Goal: Information Seeking & Learning: Learn about a topic

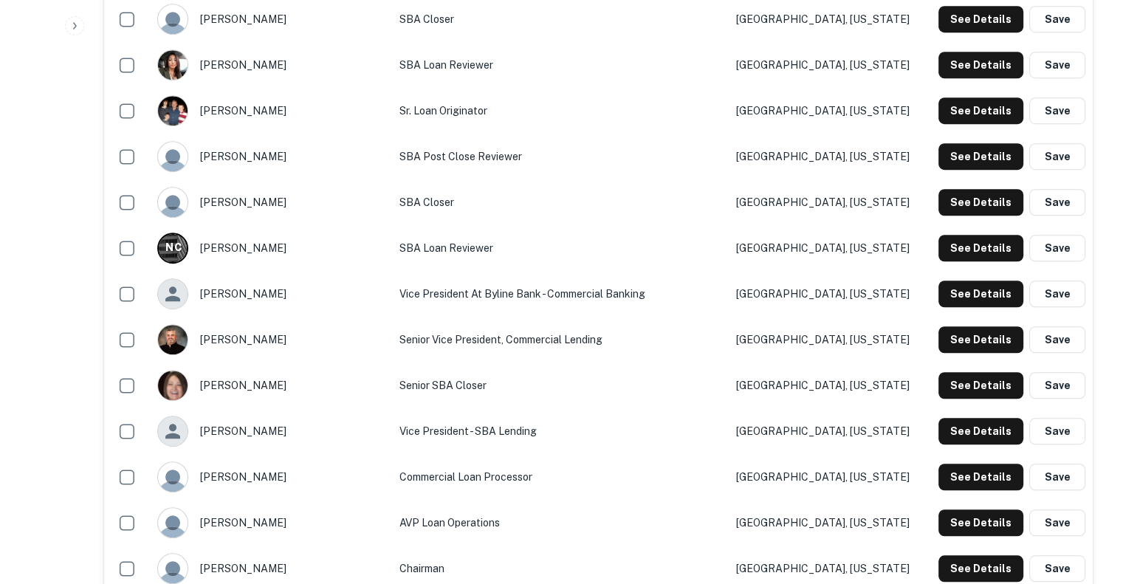
scroll to position [2486, 0]
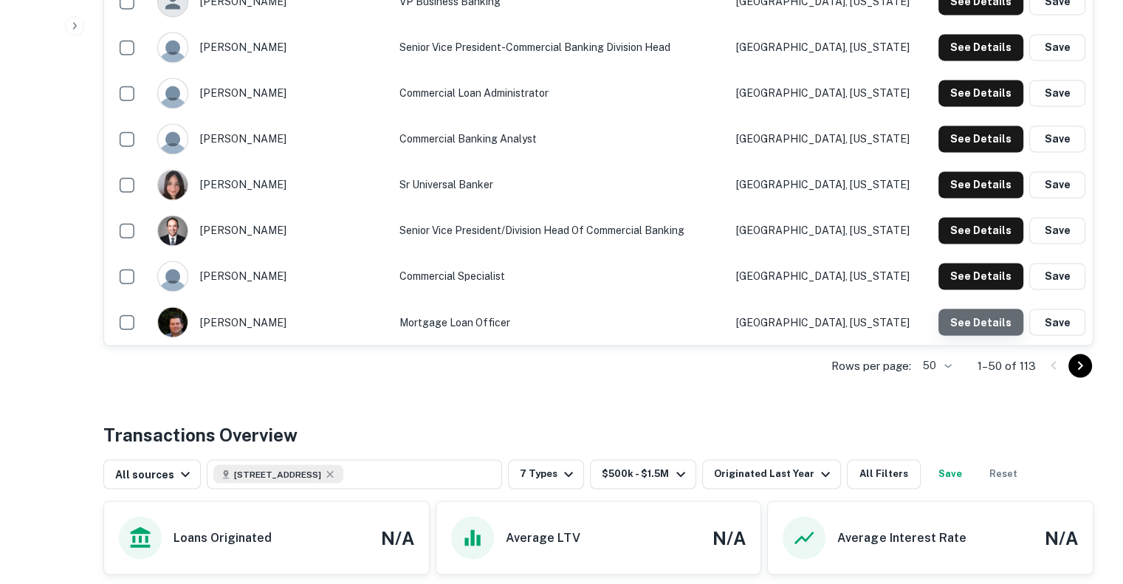
click at [987, 309] on button "See Details" at bounding box center [981, 322] width 85 height 27
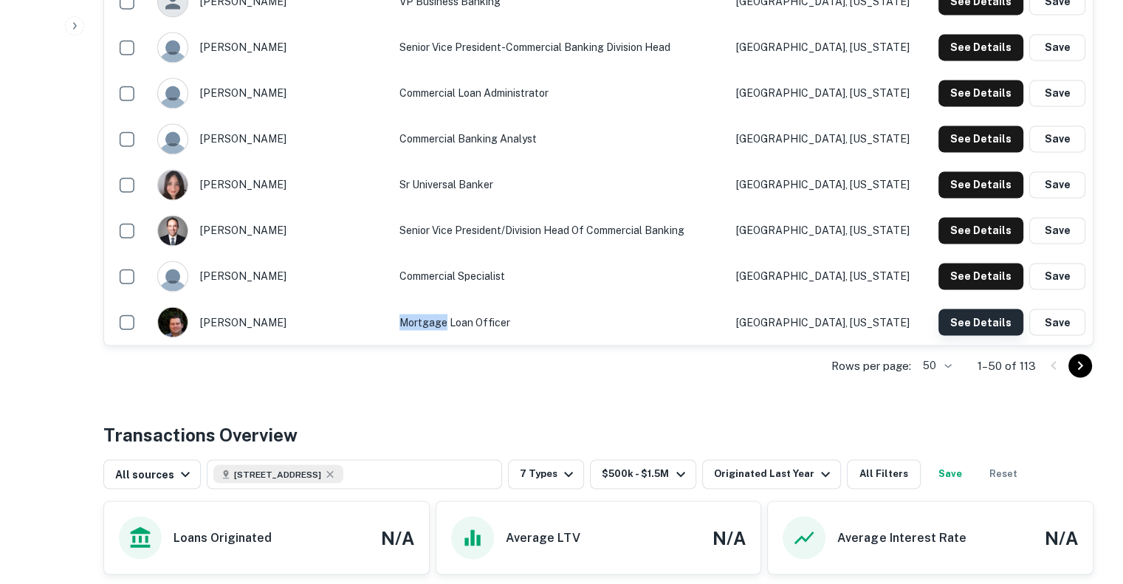
click at [972, 309] on button "See Details" at bounding box center [981, 322] width 85 height 27
click at [967, 171] on button "See Details" at bounding box center [981, 184] width 85 height 27
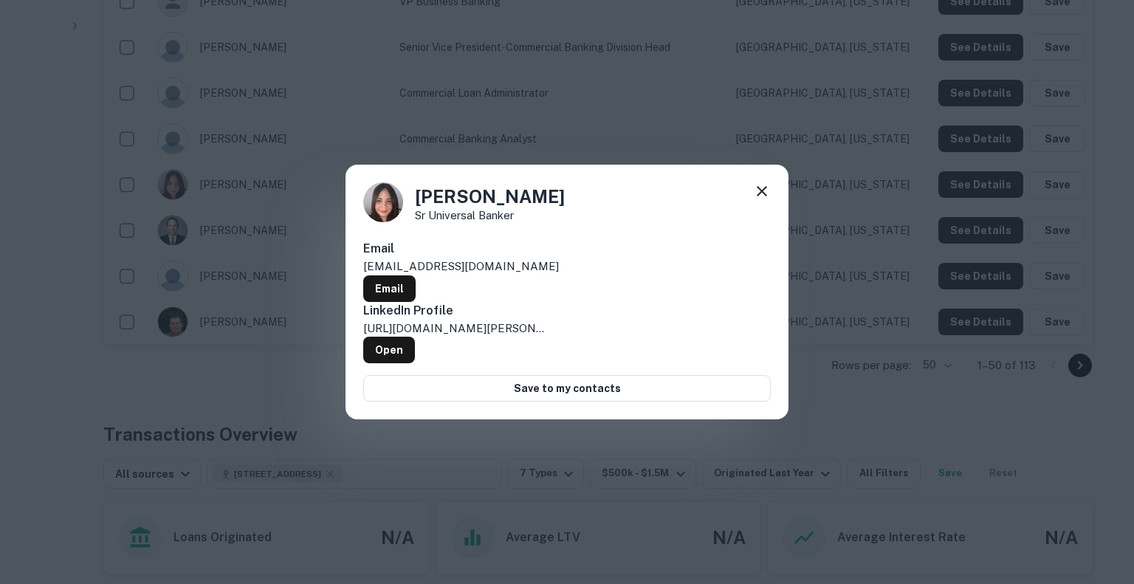
click at [755, 200] on icon at bounding box center [762, 191] width 18 height 18
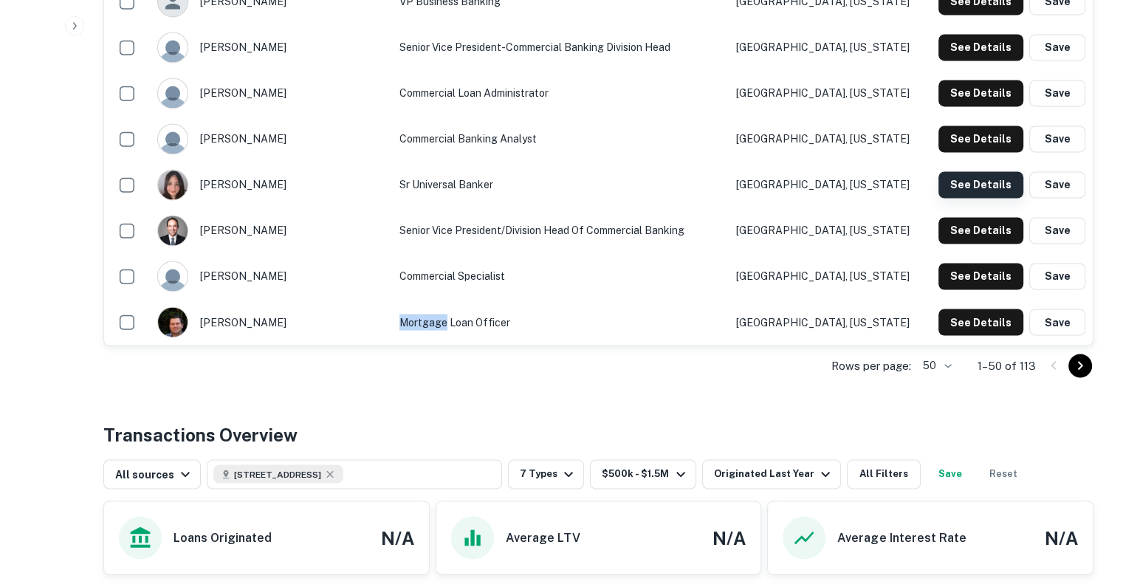
click at [973, 171] on button "See Details" at bounding box center [981, 184] width 85 height 27
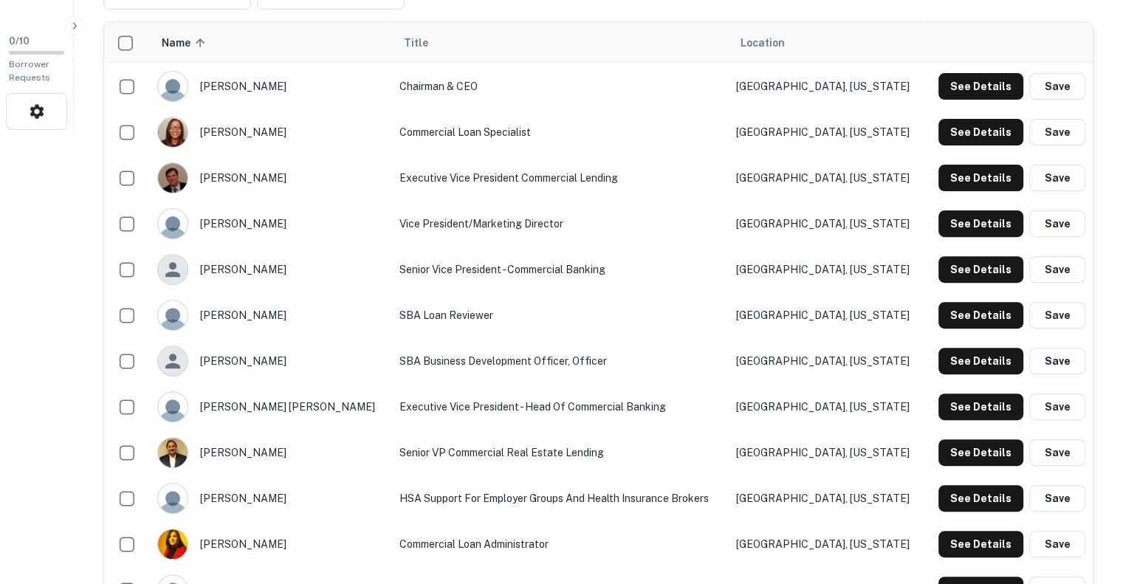
scroll to position [480, 0]
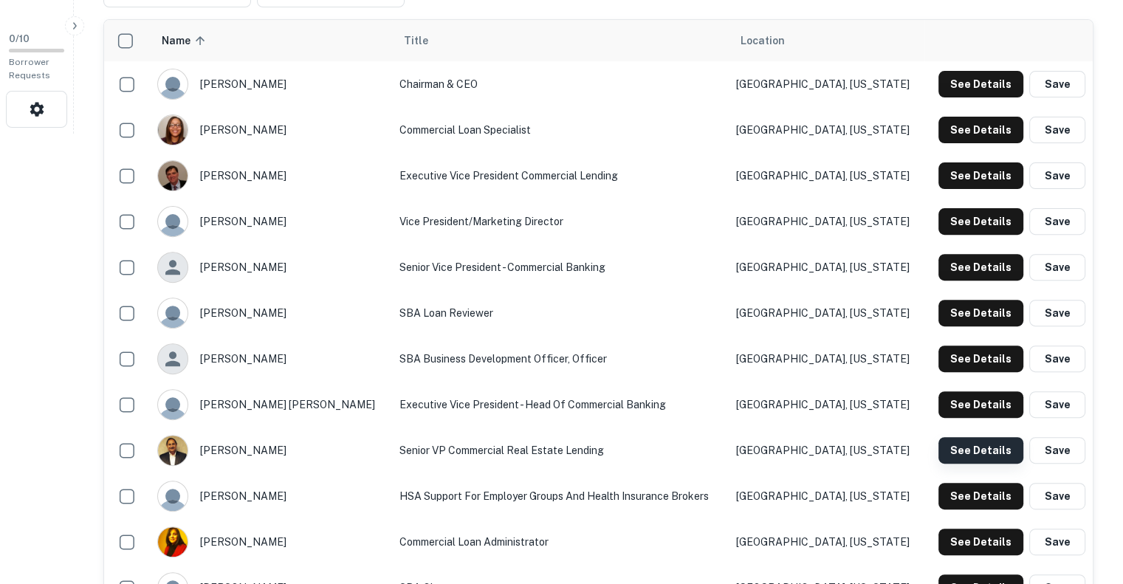
click at [975, 437] on button "See Details" at bounding box center [981, 450] width 85 height 27
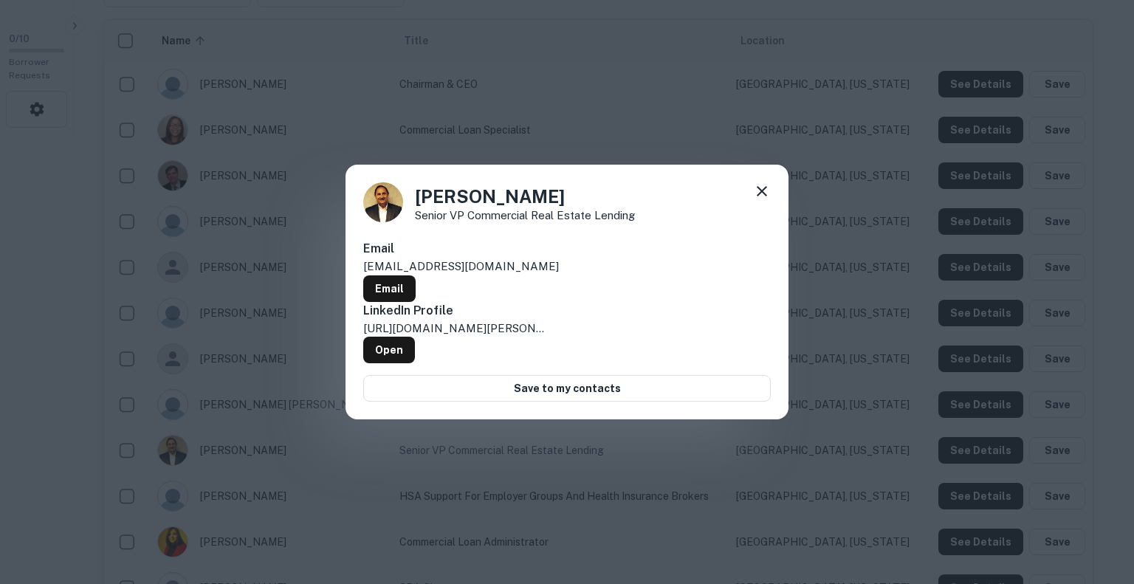
click at [758, 200] on icon at bounding box center [762, 191] width 18 height 18
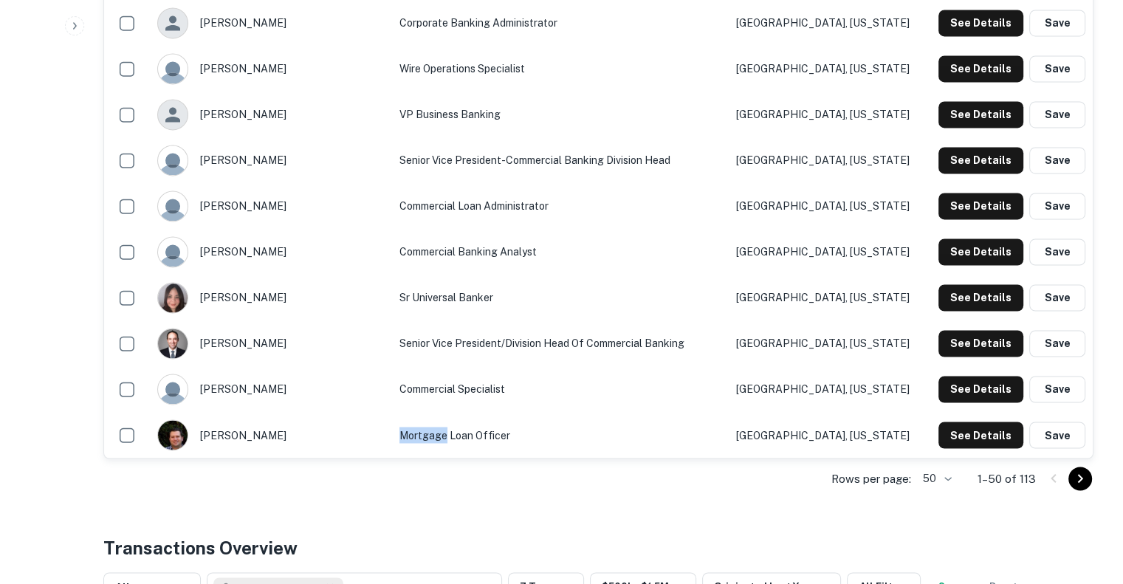
scroll to position [2463, 0]
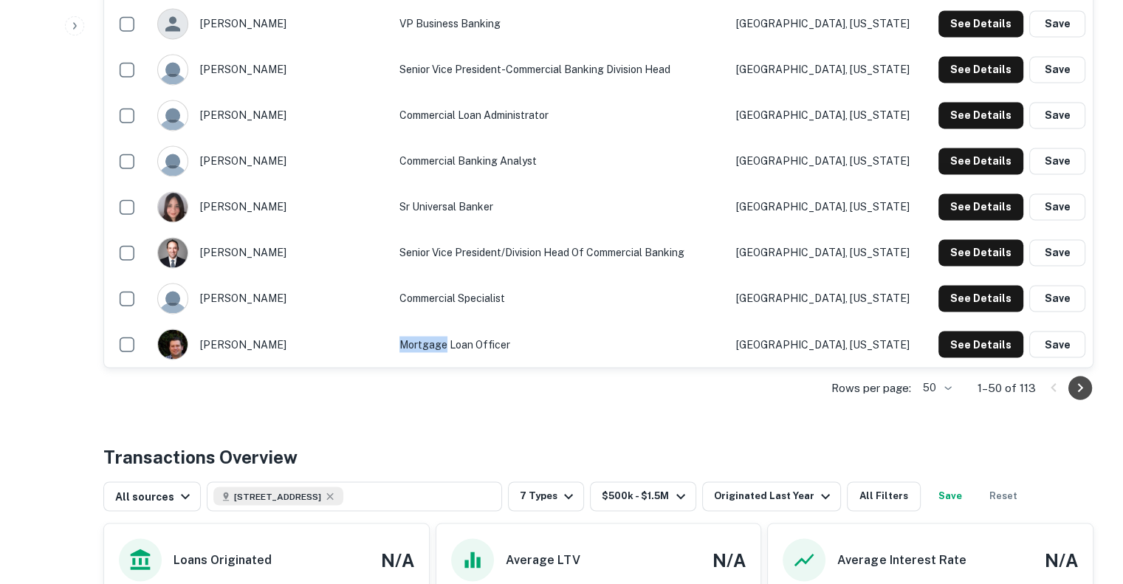
click at [1078, 379] on icon "Go to next page" at bounding box center [1080, 388] width 18 height 18
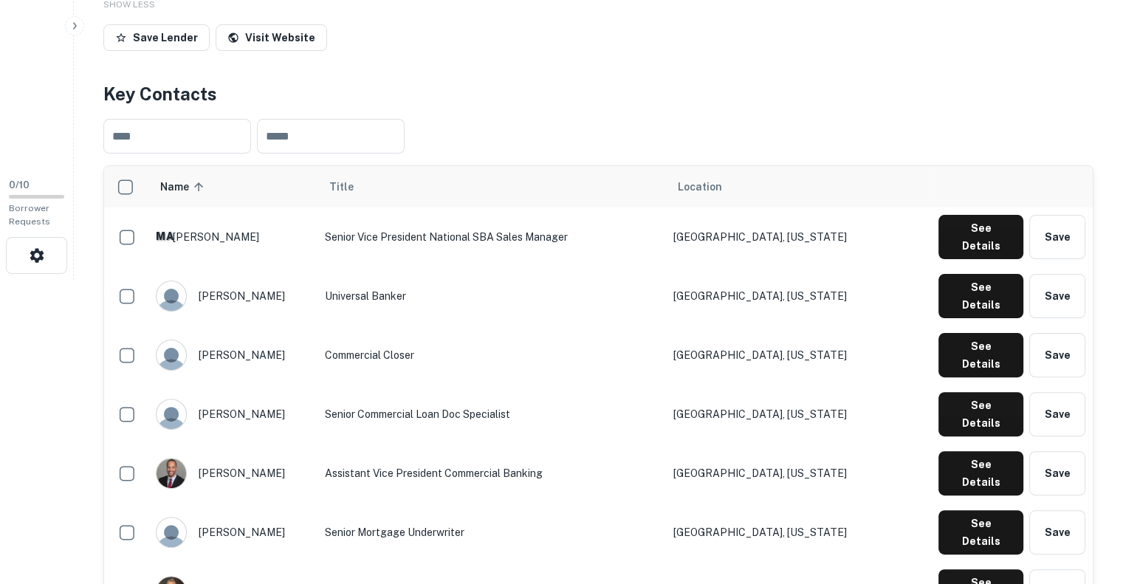
scroll to position [2348, 0]
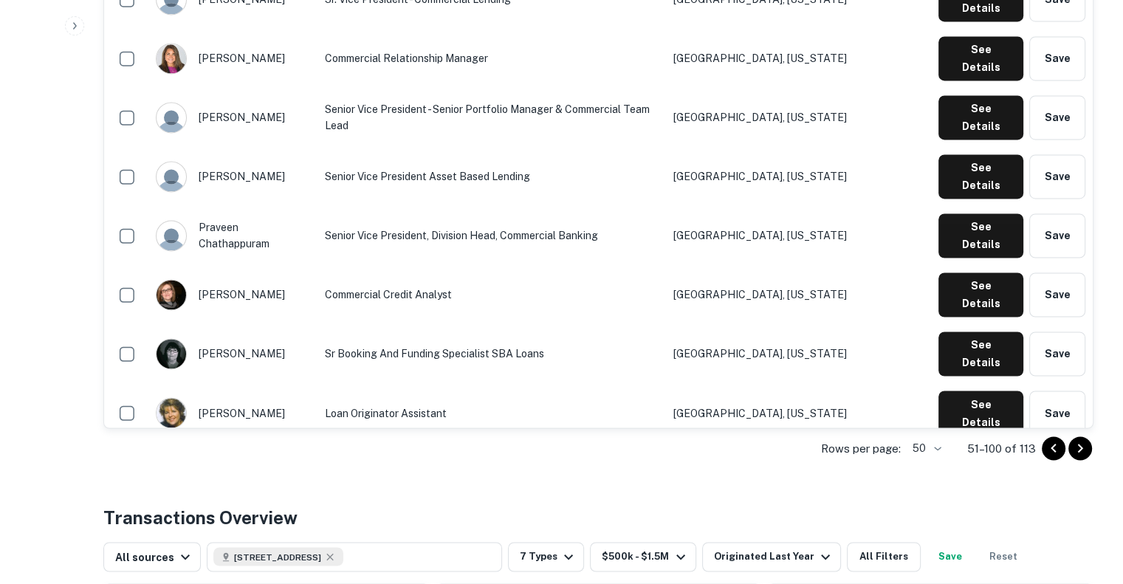
click at [1084, 439] on icon "Go to next page" at bounding box center [1080, 448] width 18 height 18
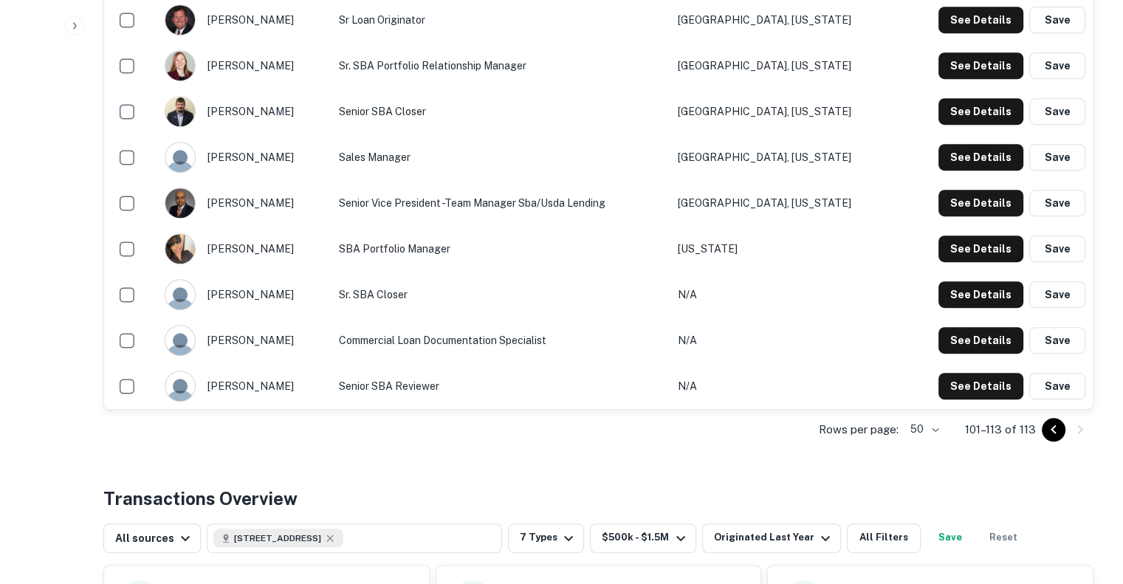
scroll to position [728, 0]
click at [1054, 424] on icon "Go to previous page" at bounding box center [1053, 428] width 5 height 9
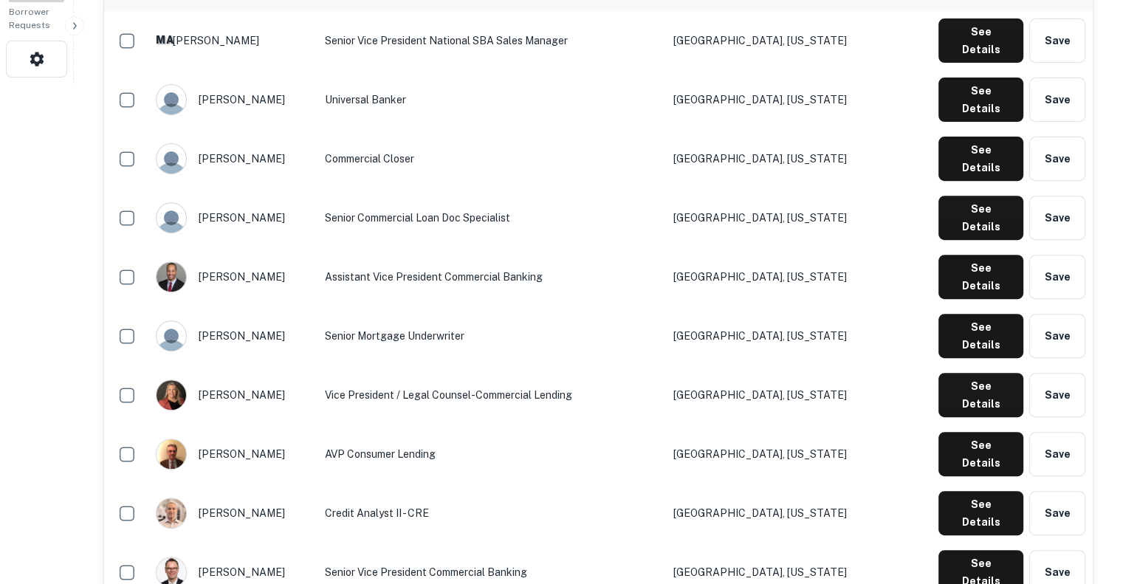
scroll to position [2348, 0]
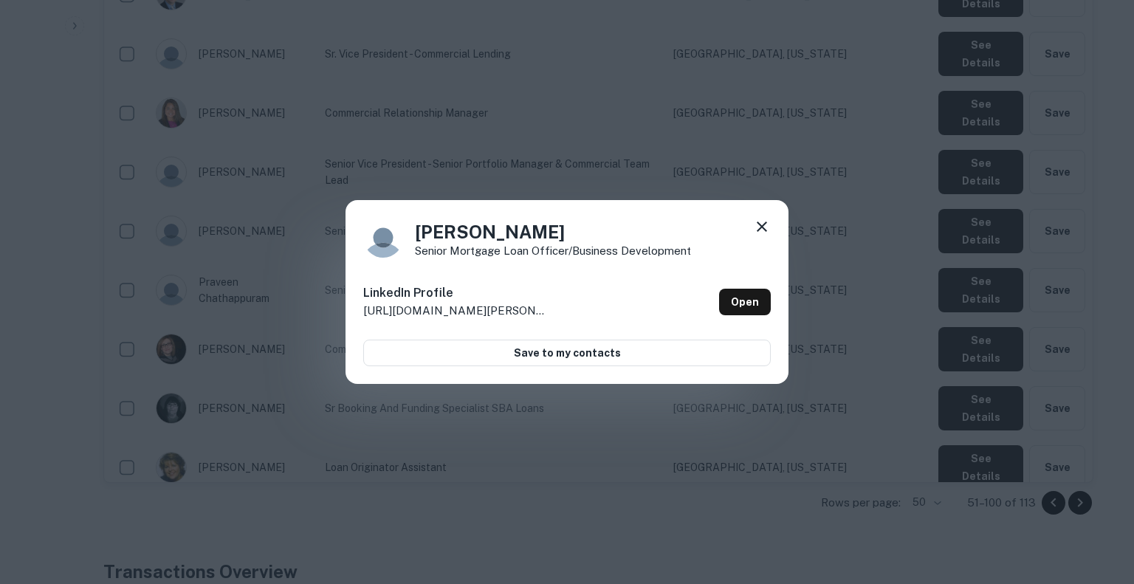
click at [759, 235] on icon at bounding box center [762, 227] width 18 height 18
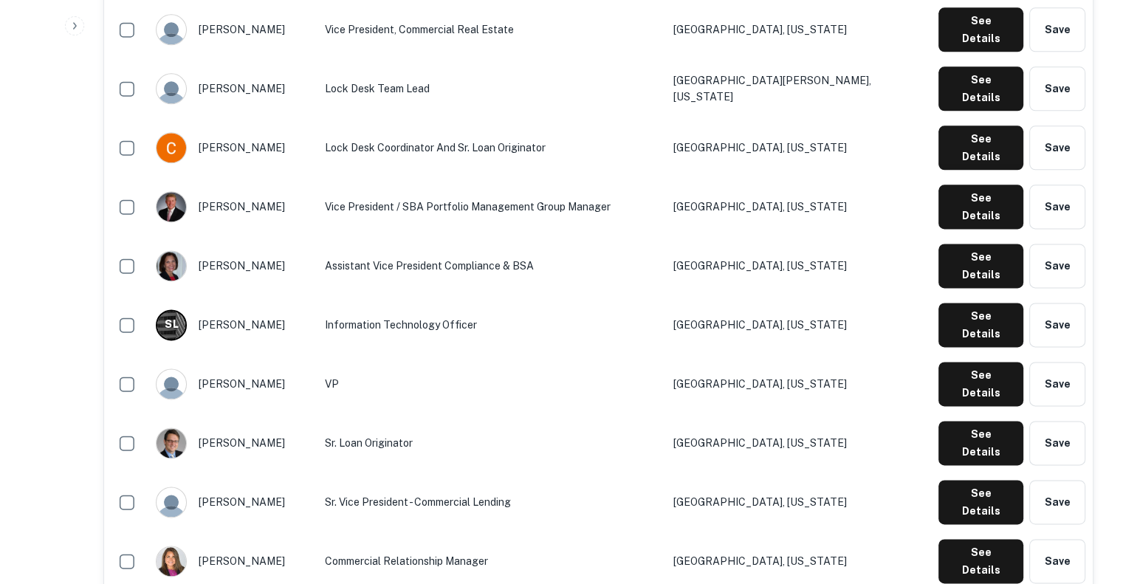
scroll to position [1889, 0]
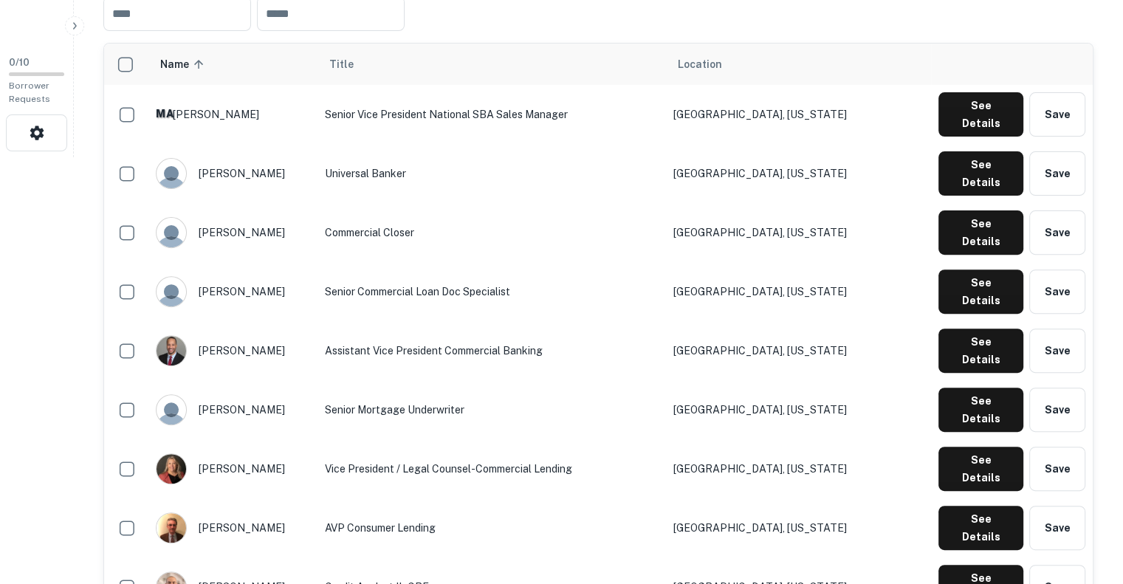
scroll to position [556, 0]
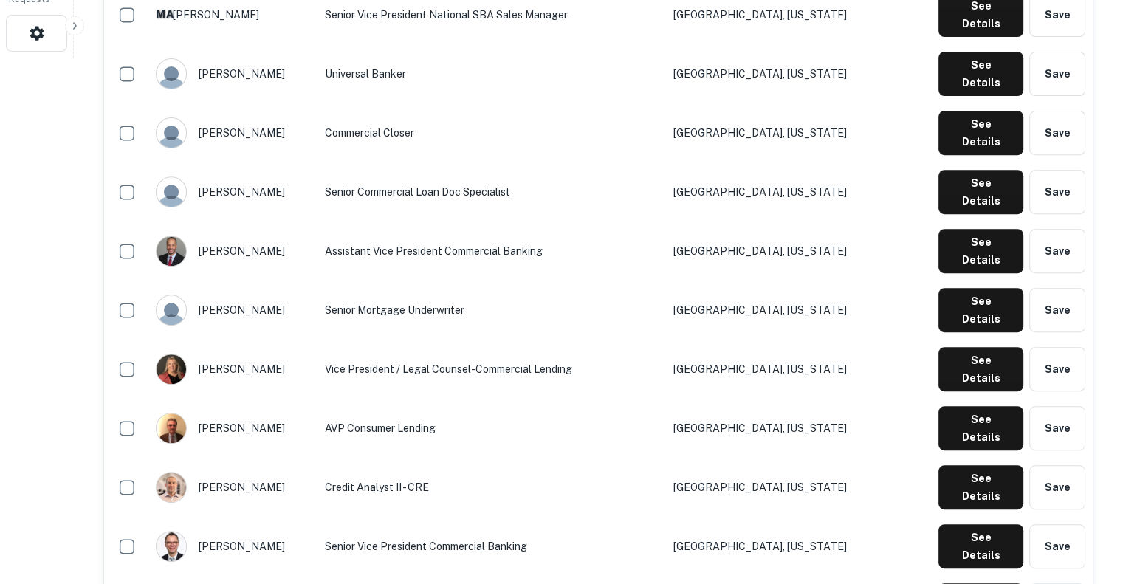
click at [984, 222] on td "See Details Save" at bounding box center [1012, 251] width 162 height 59
click at [973, 288] on button "See Details" at bounding box center [981, 310] width 85 height 44
click at [973, 229] on button "See Details" at bounding box center [981, 251] width 85 height 44
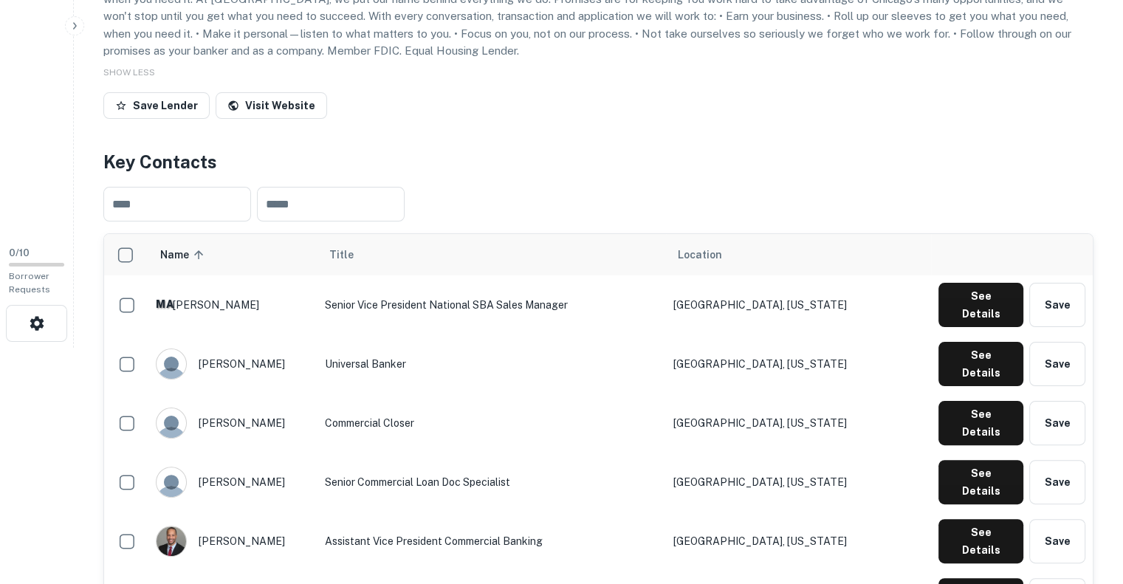
scroll to position [265, 0]
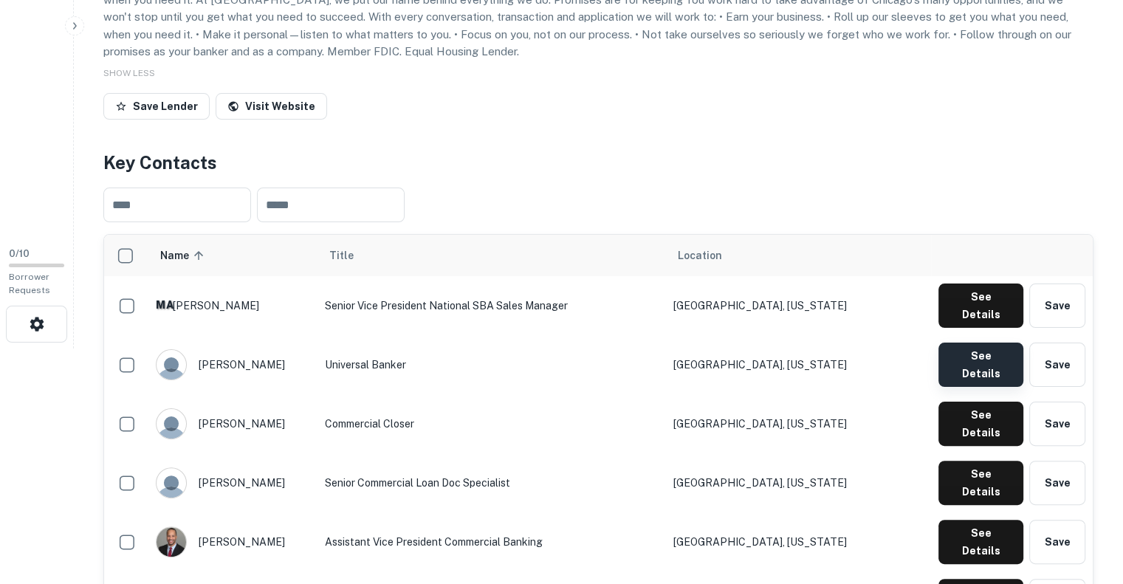
click at [988, 343] on button "See Details" at bounding box center [981, 365] width 85 height 44
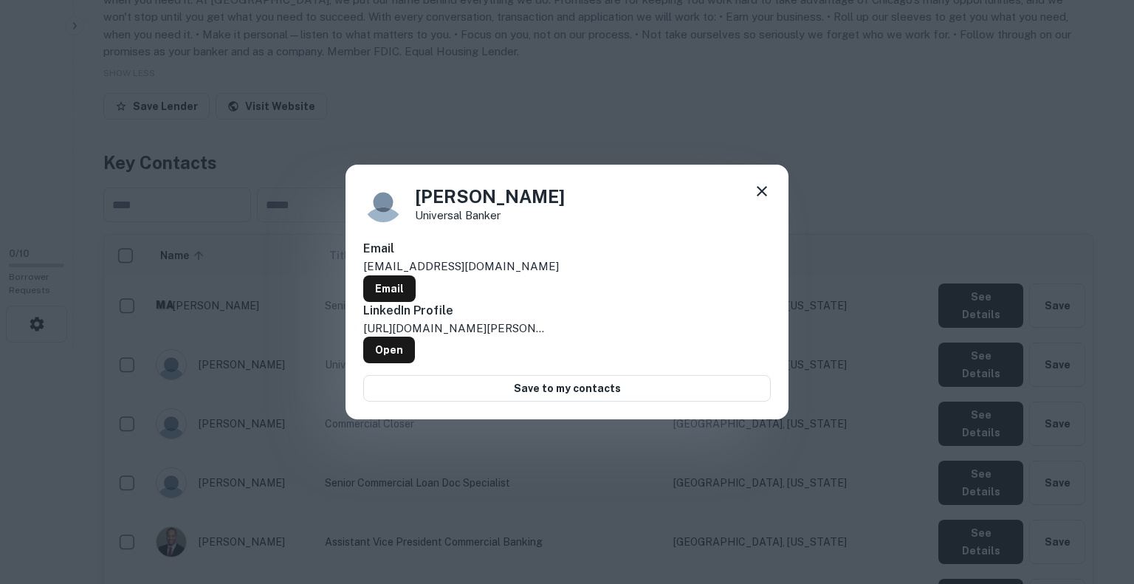
click at [747, 200] on div "Angela Ariza Universal Banker" at bounding box center [567, 202] width 408 height 40
click at [760, 200] on icon at bounding box center [762, 191] width 18 height 18
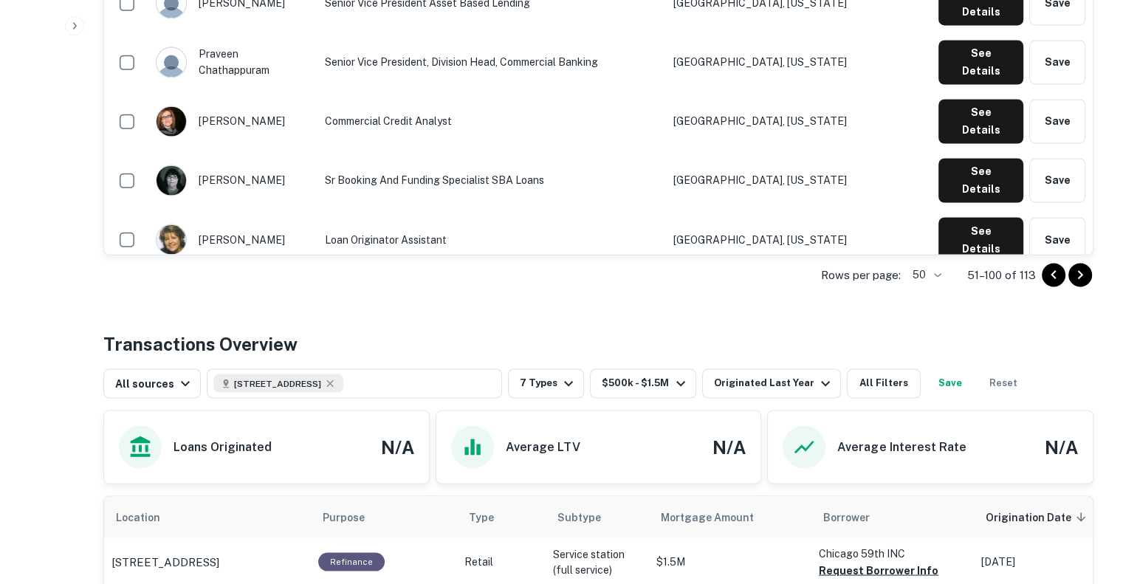
scroll to position [2587, 0]
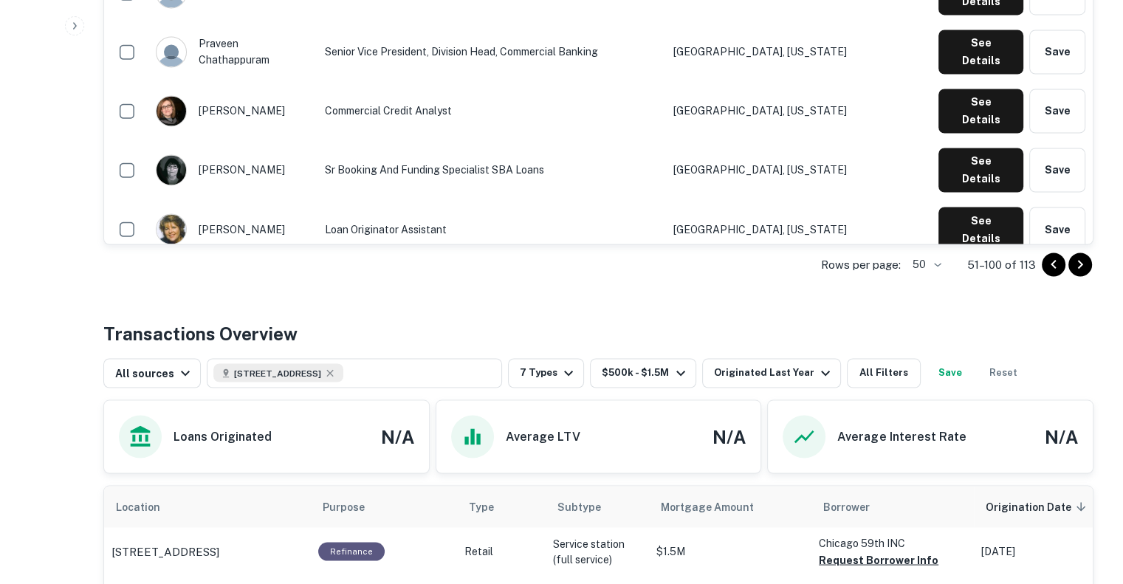
click at [1053, 255] on icon "Go to previous page" at bounding box center [1054, 264] width 18 height 18
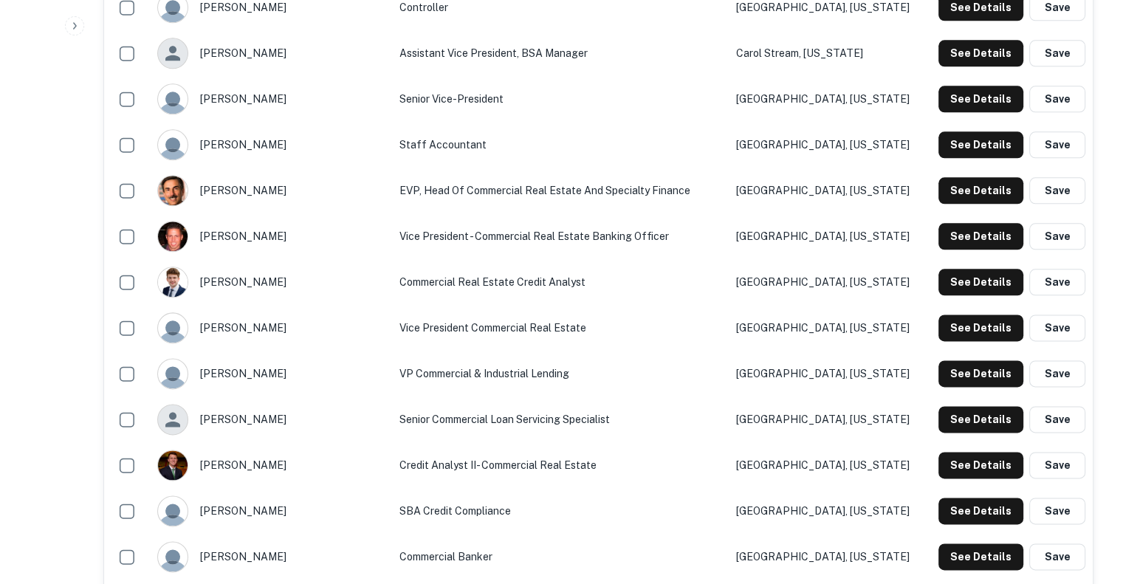
scroll to position [1783, 0]
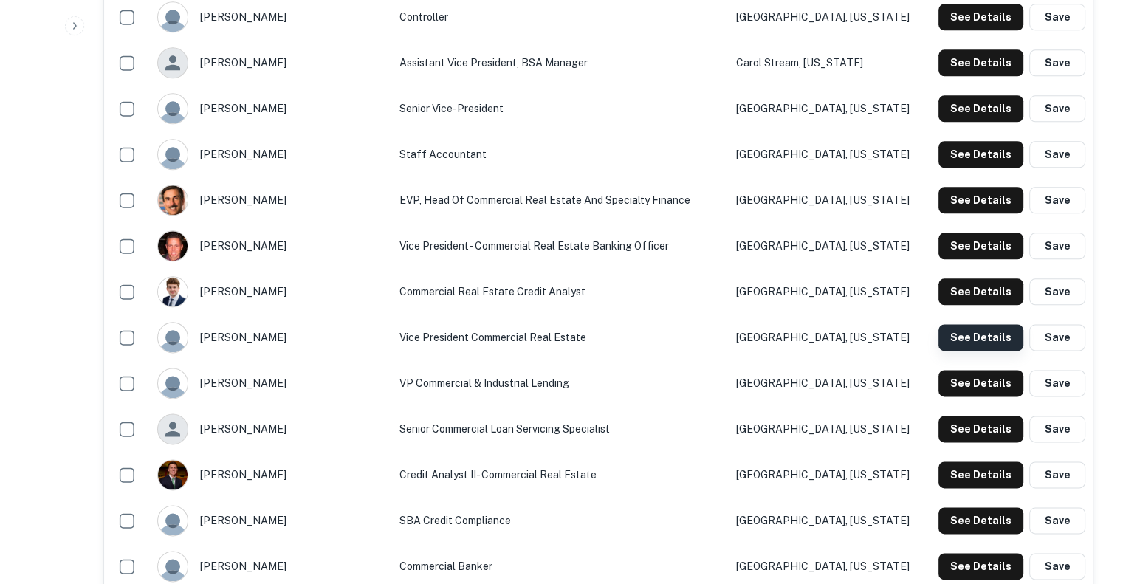
click at [981, 324] on button "See Details" at bounding box center [981, 337] width 85 height 27
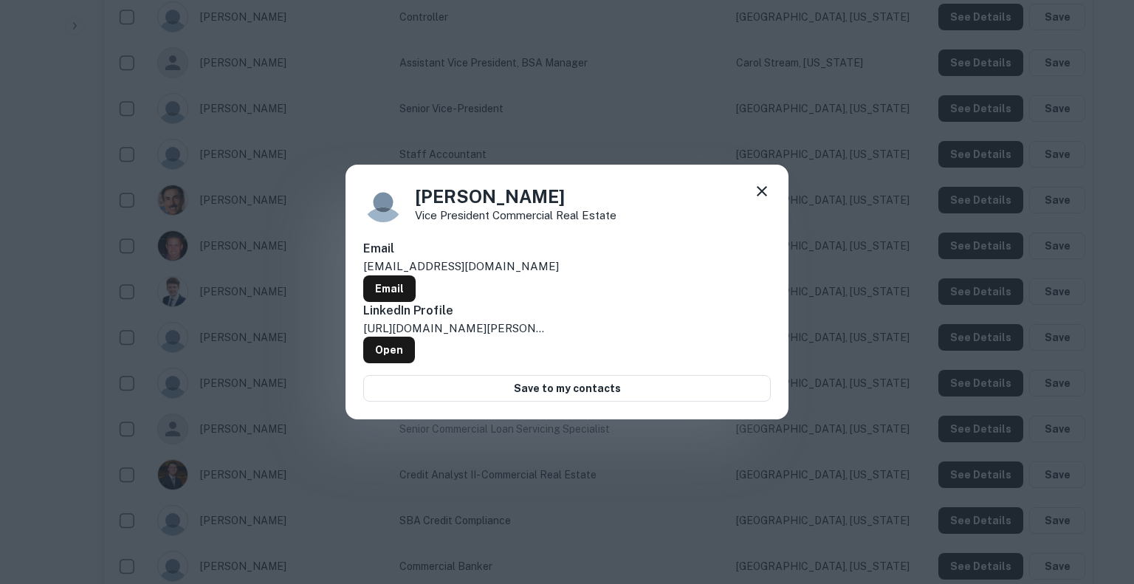
click at [758, 200] on icon at bounding box center [762, 191] width 18 height 18
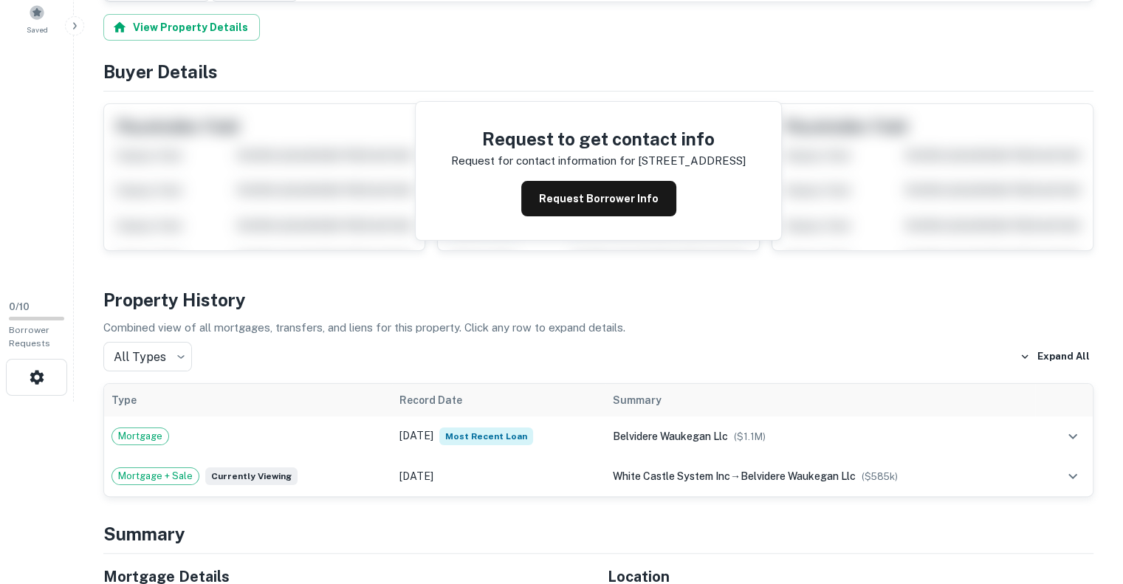
scroll to position [213, 0]
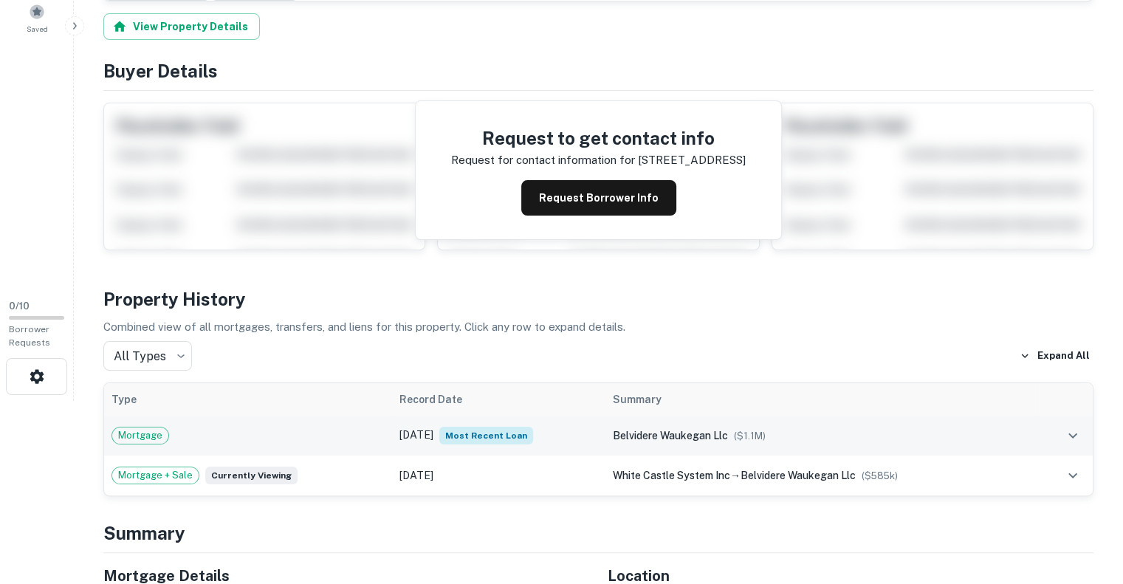
click at [140, 428] on span "Mortgage" at bounding box center [140, 435] width 56 height 15
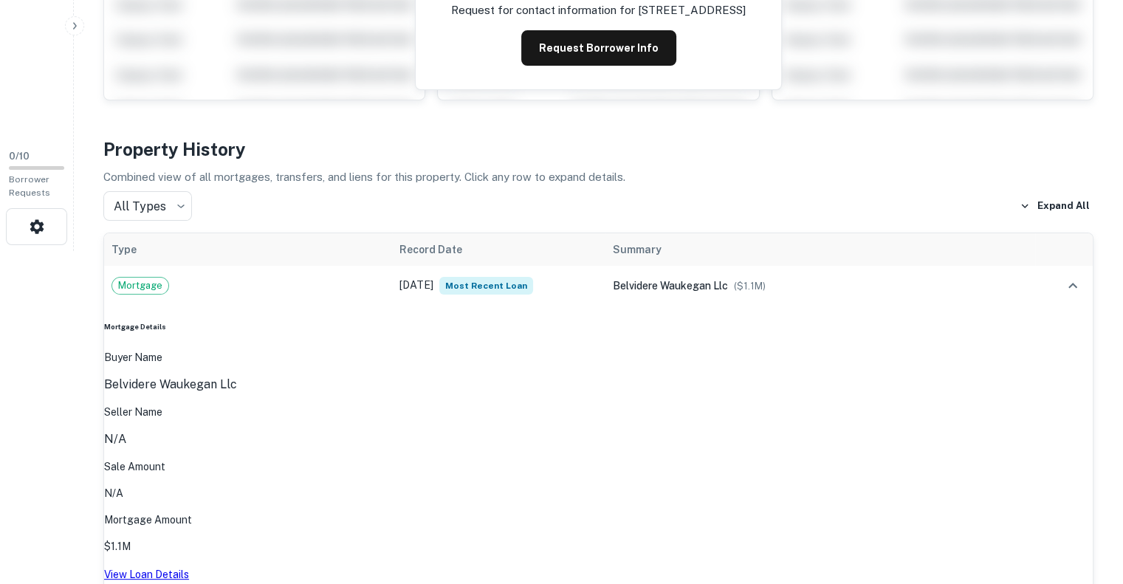
scroll to position [363, 0]
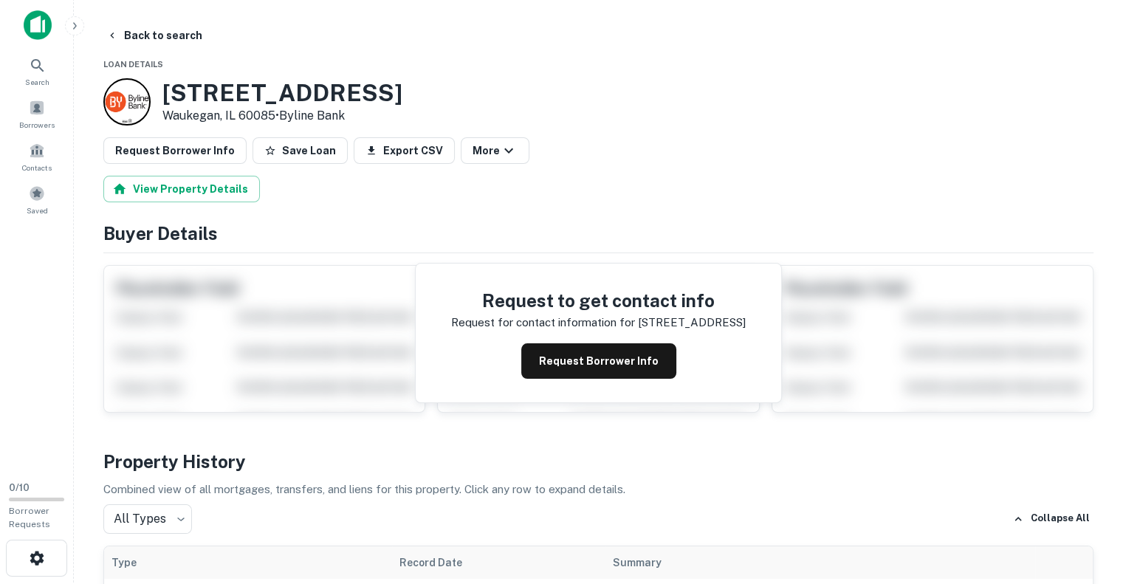
scroll to position [0, 0]
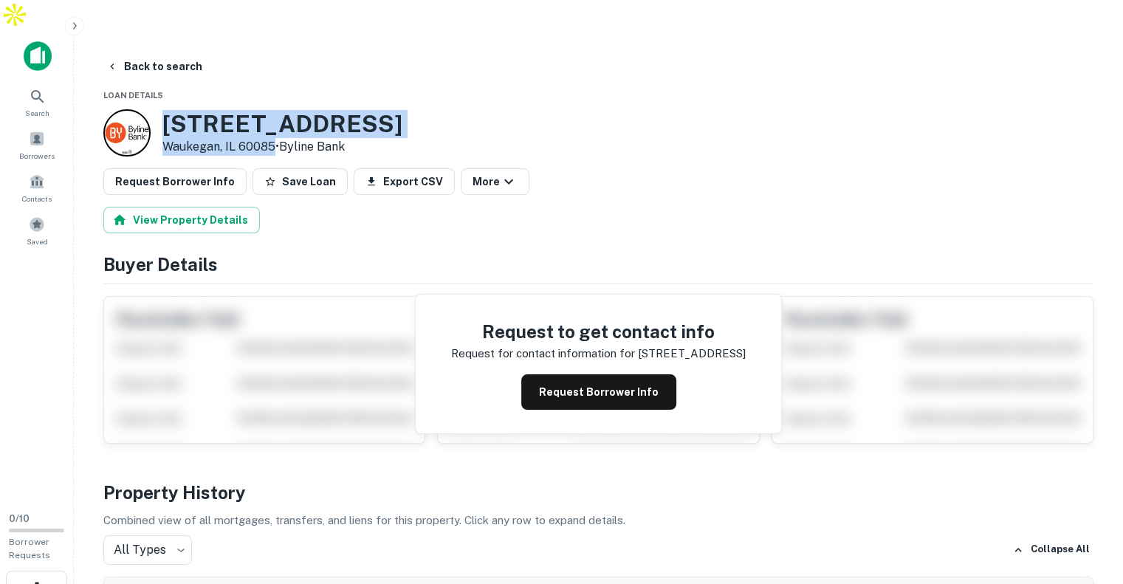
drag, startPoint x: 275, startPoint y: 114, endPoint x: 161, endPoint y: 92, distance: 115.9
click at [161, 109] on div "3001 Belvidere Rd Waukegan, IL 60085 • Byline Bank" at bounding box center [252, 132] width 299 height 47
copy div "[STREET_ADDRESS][PERSON_NAME]"
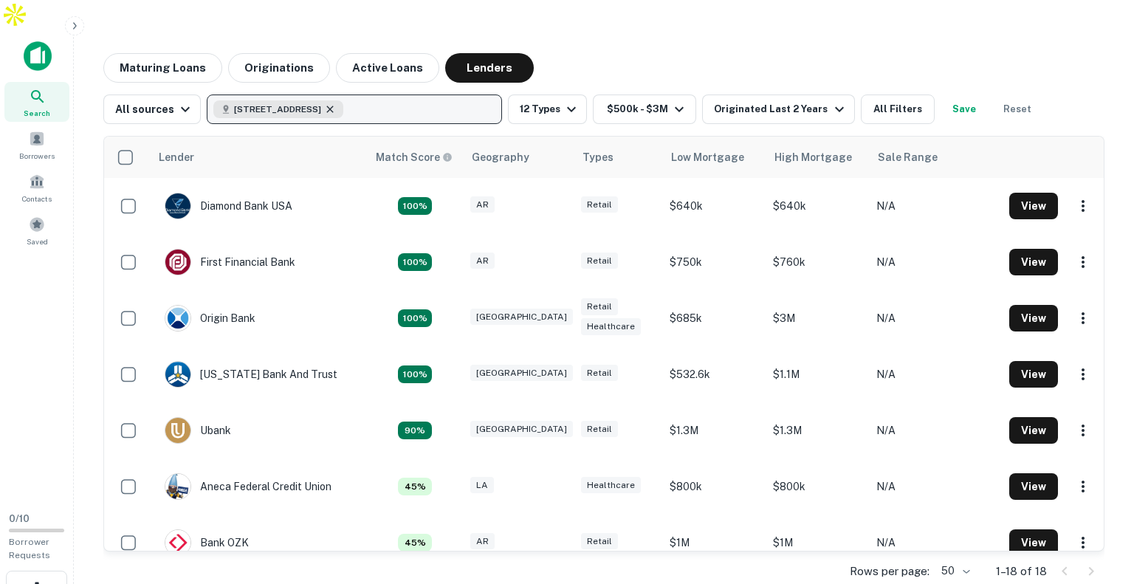
click at [334, 106] on icon "button" at bounding box center [330, 109] width 7 height 7
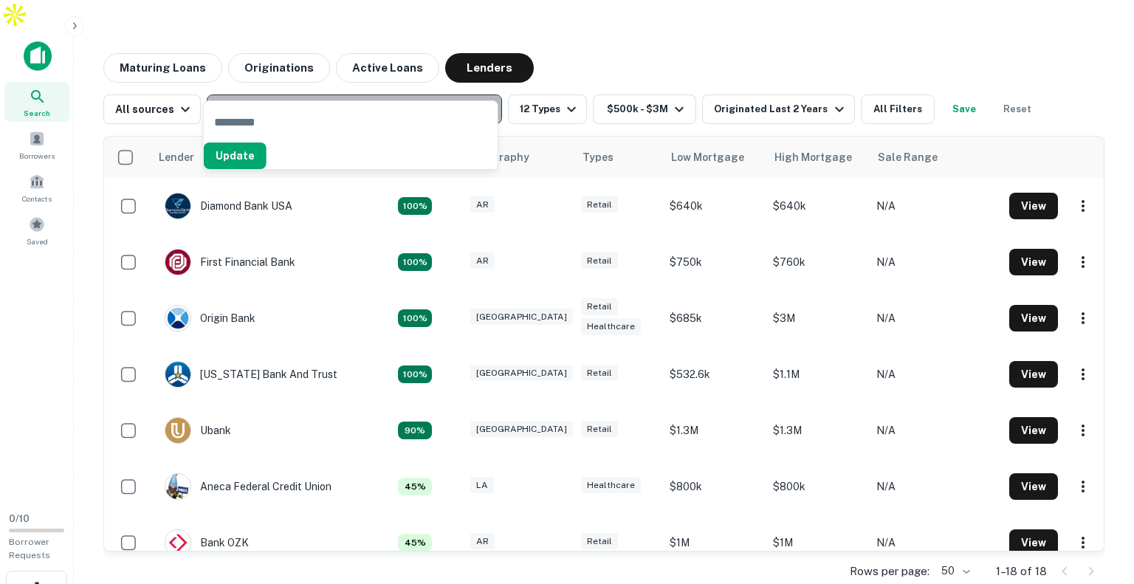
click at [296, 100] on p "Enter addresses, locations or lender names" at bounding box center [338, 109] width 239 height 18
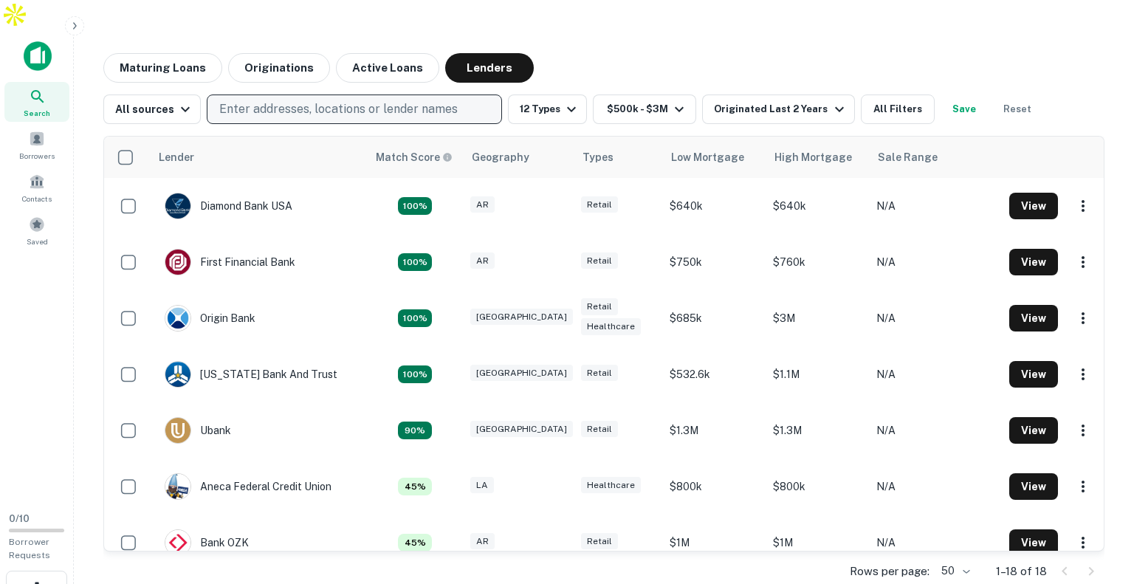
click at [296, 100] on p "Enter addresses, locations or lender names" at bounding box center [338, 109] width 239 height 18
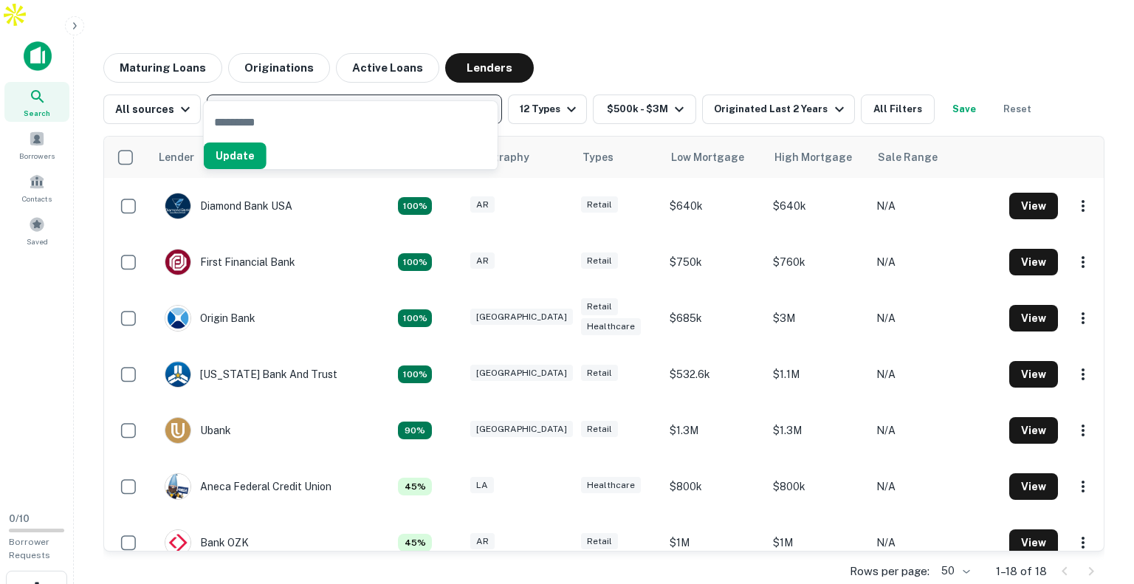
type input "**********"
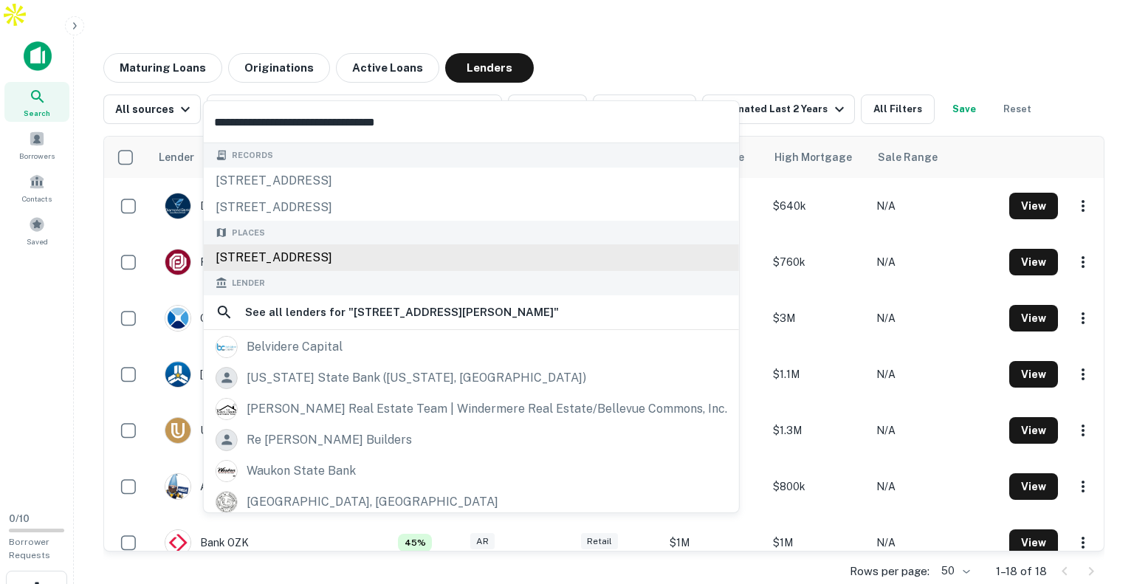
click at [305, 258] on div "[STREET_ADDRESS]" at bounding box center [471, 257] width 535 height 27
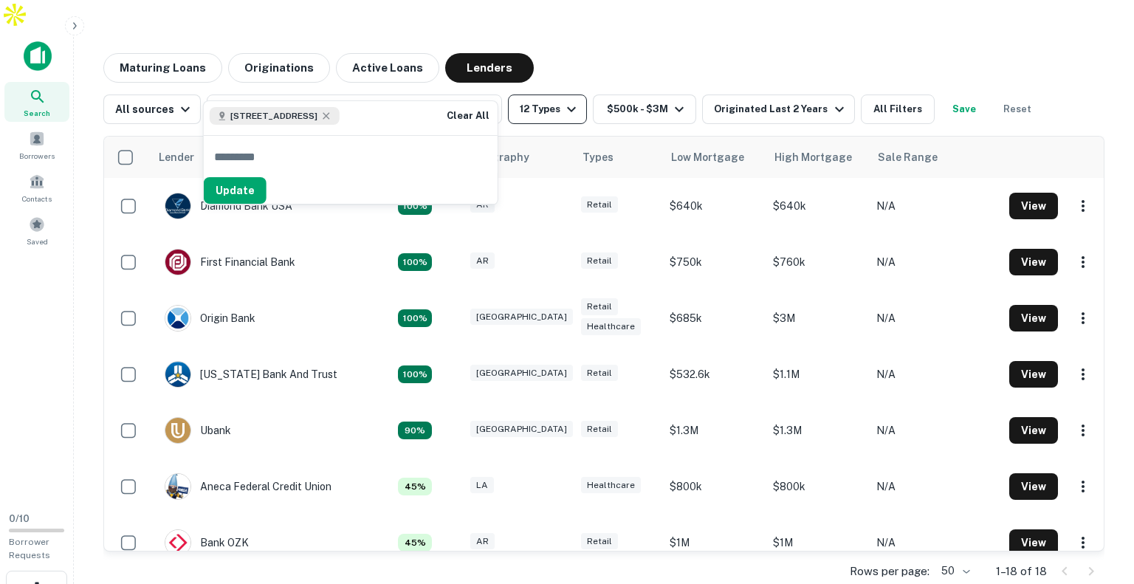
click at [555, 95] on button "12 Types" at bounding box center [547, 110] width 79 height 30
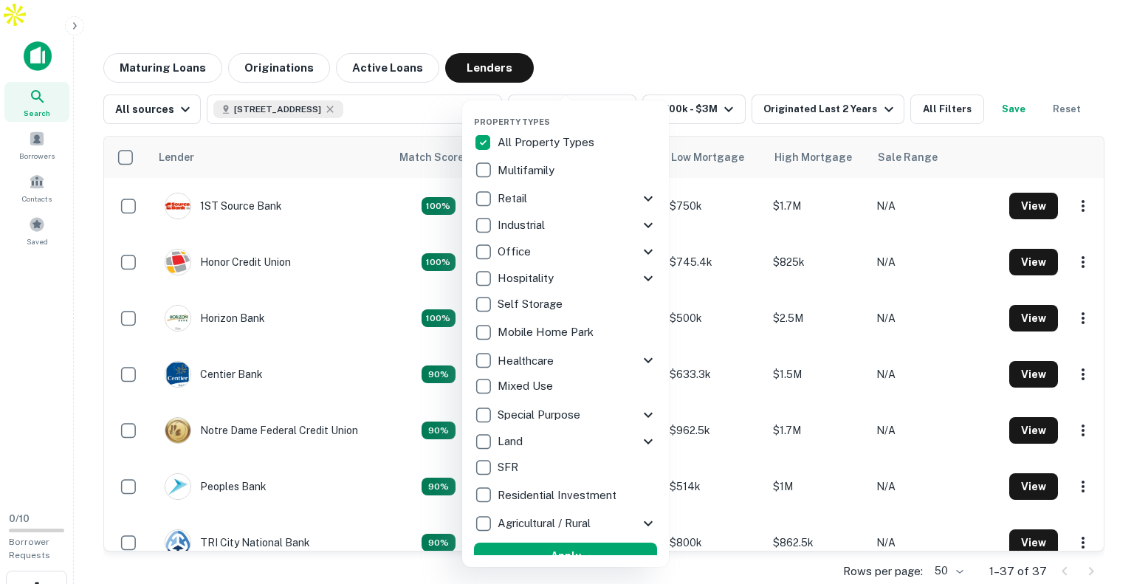
click at [639, 196] on icon at bounding box center [648, 199] width 18 height 18
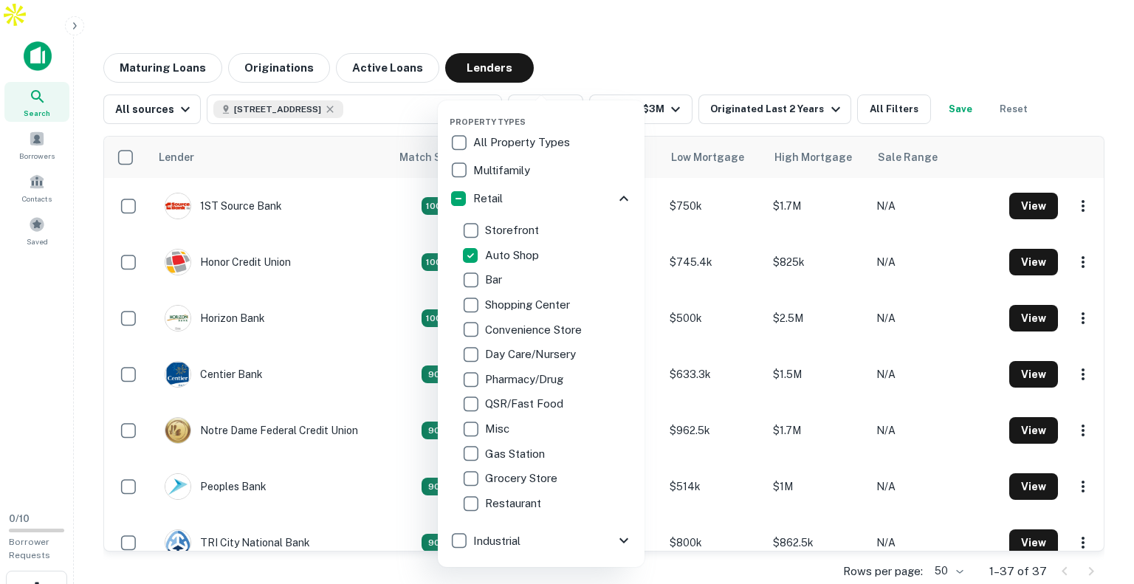
scroll to position [329, 0]
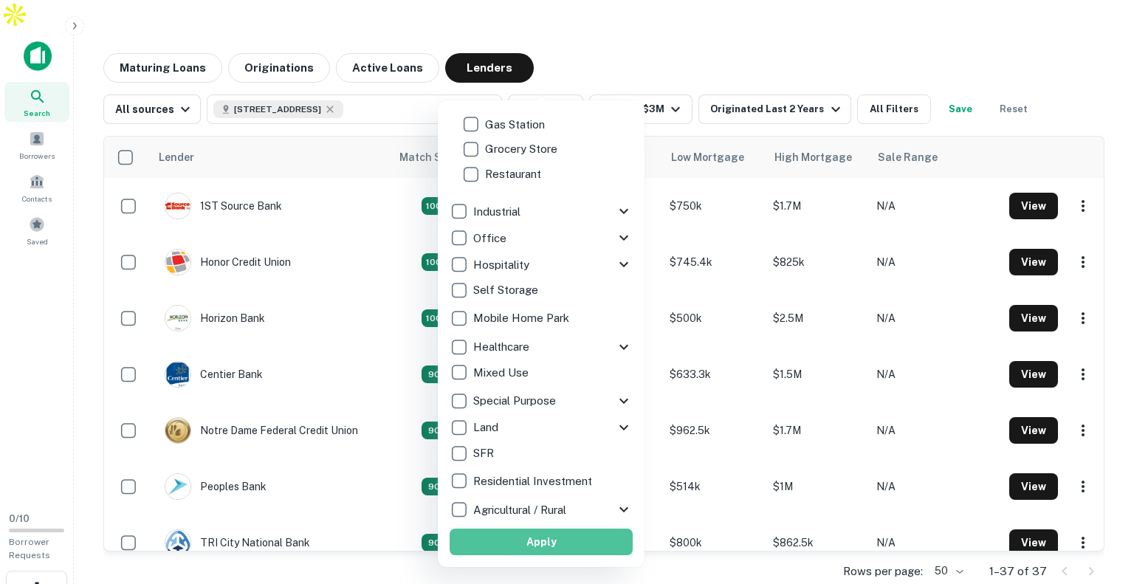
click at [544, 540] on button "Apply" at bounding box center [541, 542] width 183 height 27
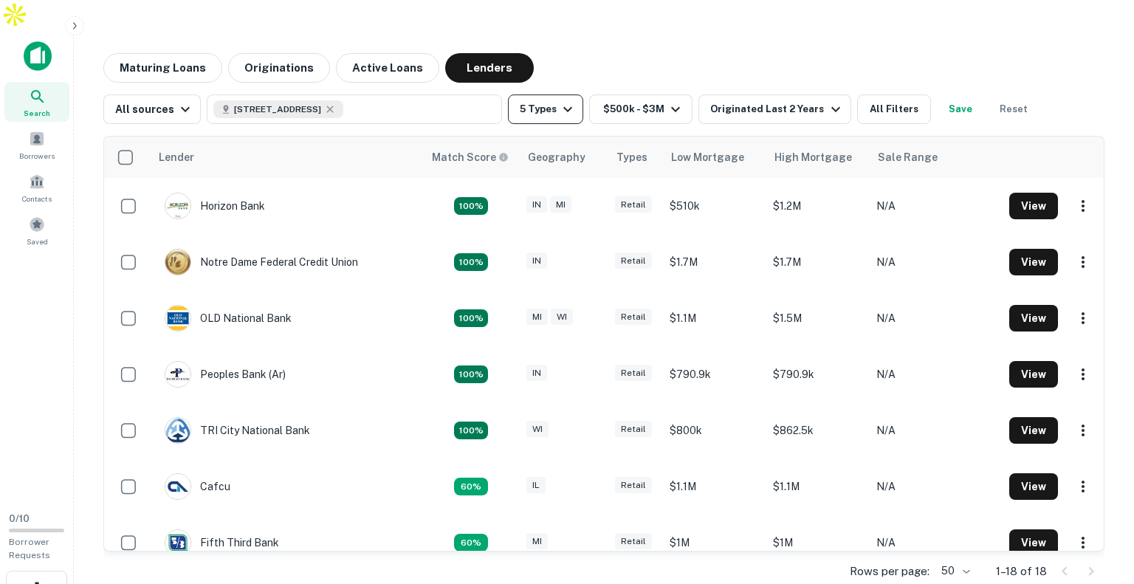
click at [559, 100] on icon "button" at bounding box center [568, 109] width 18 height 18
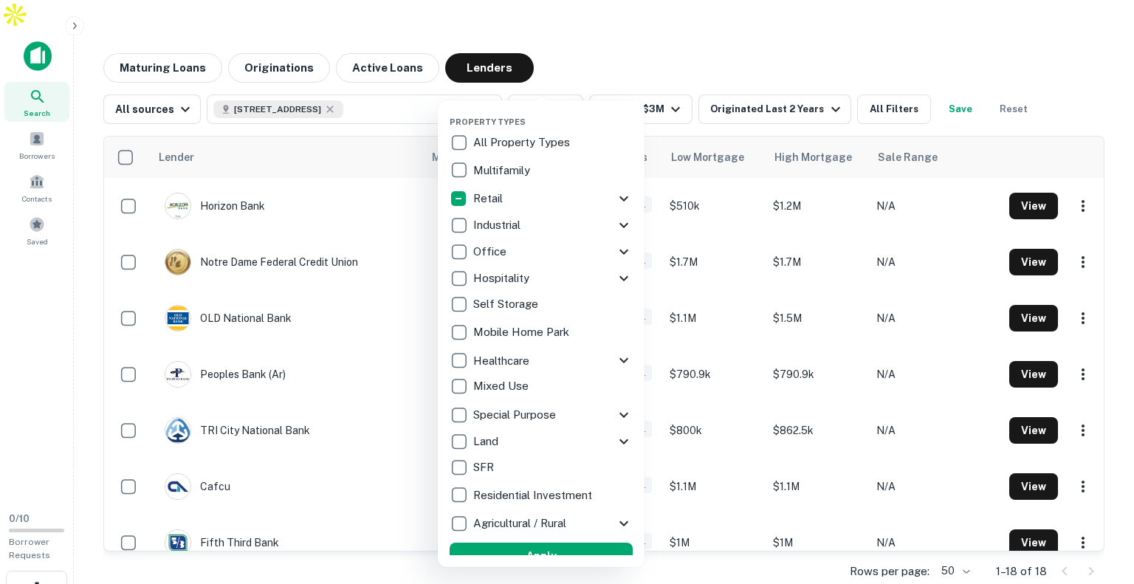
scroll to position [14, 0]
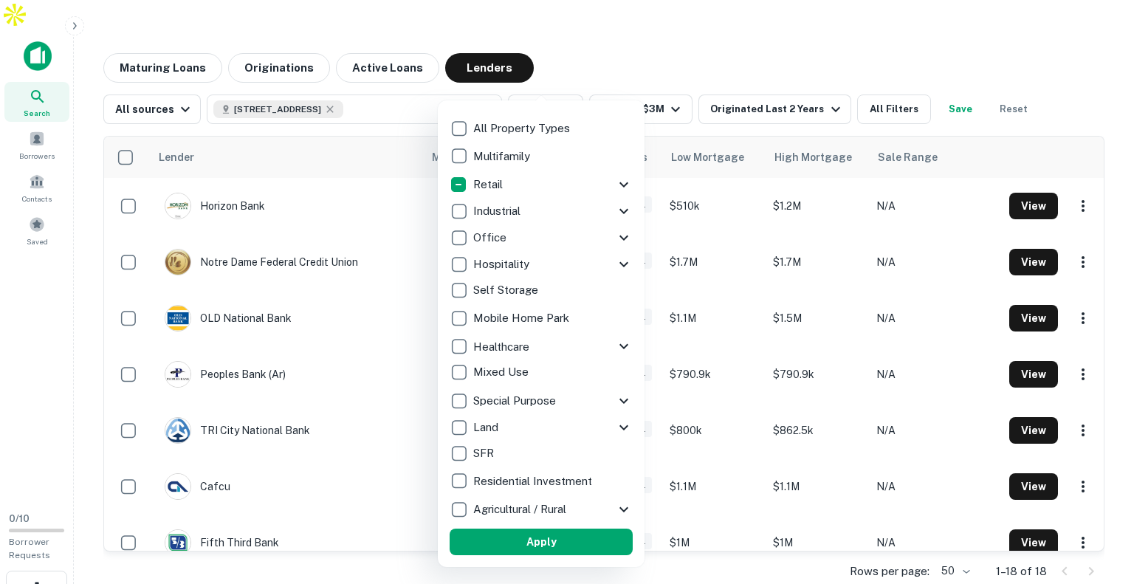
click at [615, 188] on icon at bounding box center [624, 185] width 18 height 18
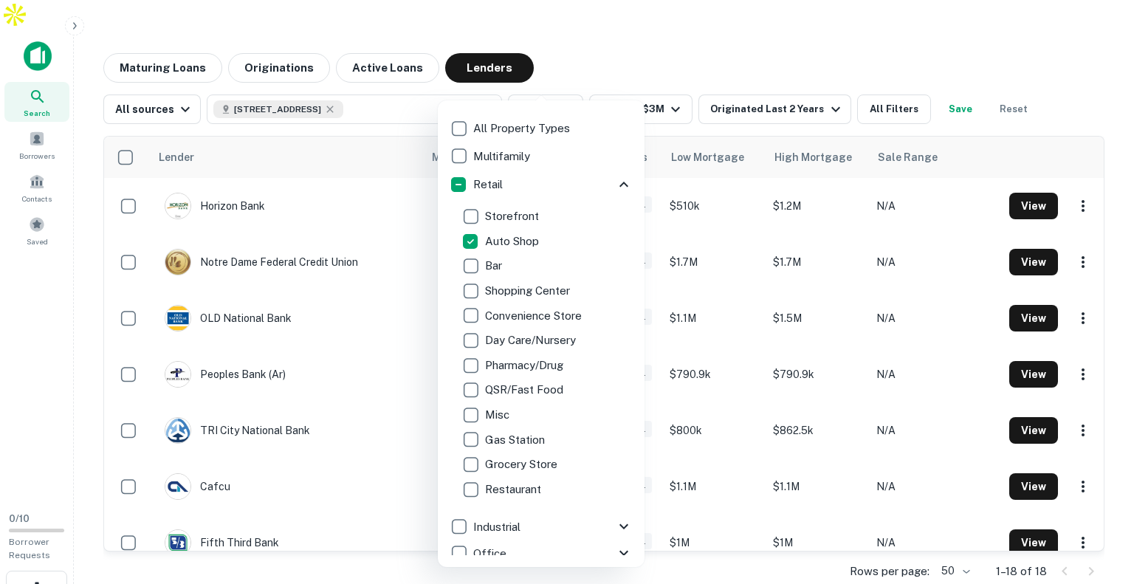
click at [492, 315] on p "Convenience Store" at bounding box center [535, 316] width 100 height 18
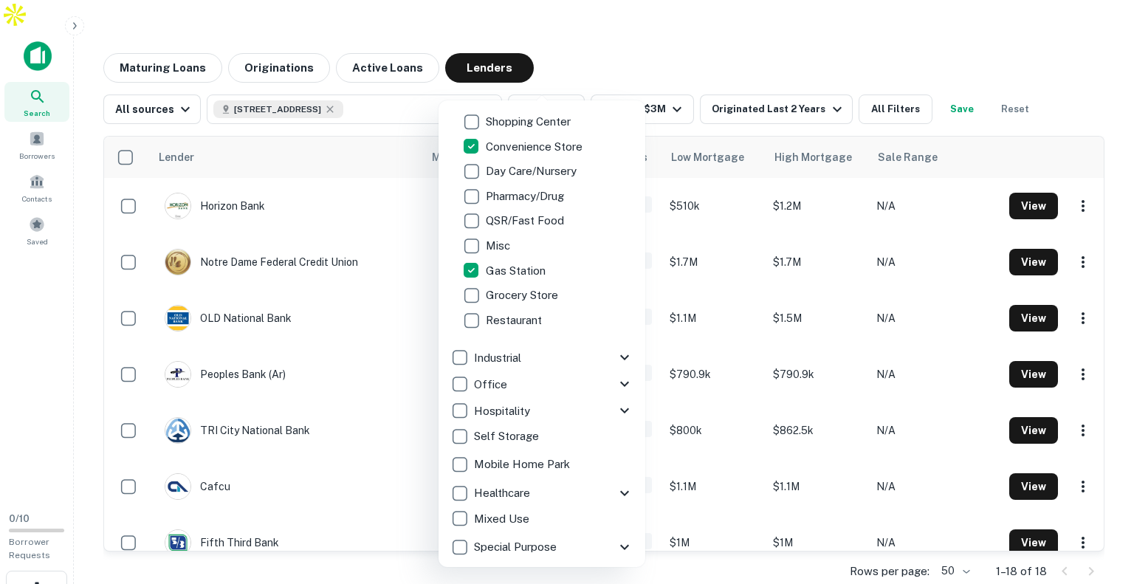
scroll to position [329, 0]
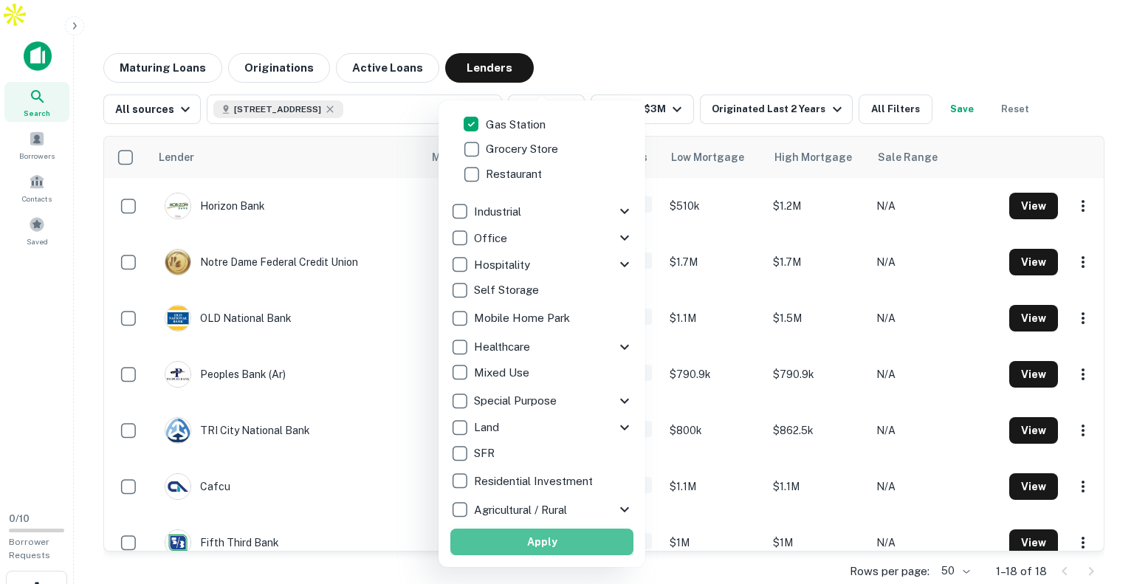
click at [555, 546] on button "Apply" at bounding box center [541, 542] width 183 height 27
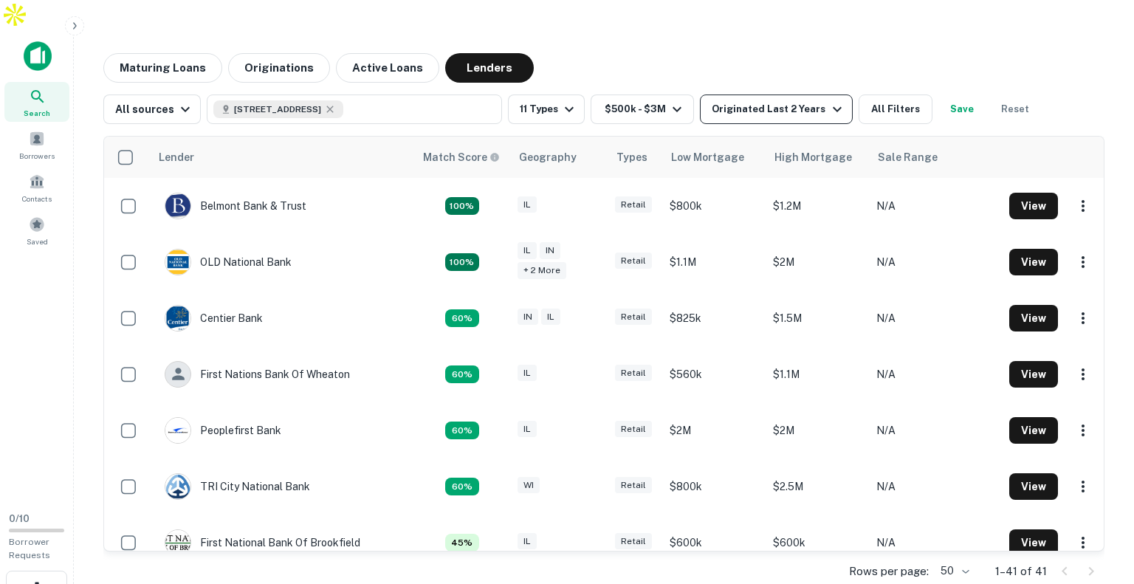
click at [768, 100] on div "Originated Last 2 Years" at bounding box center [779, 109] width 134 height 18
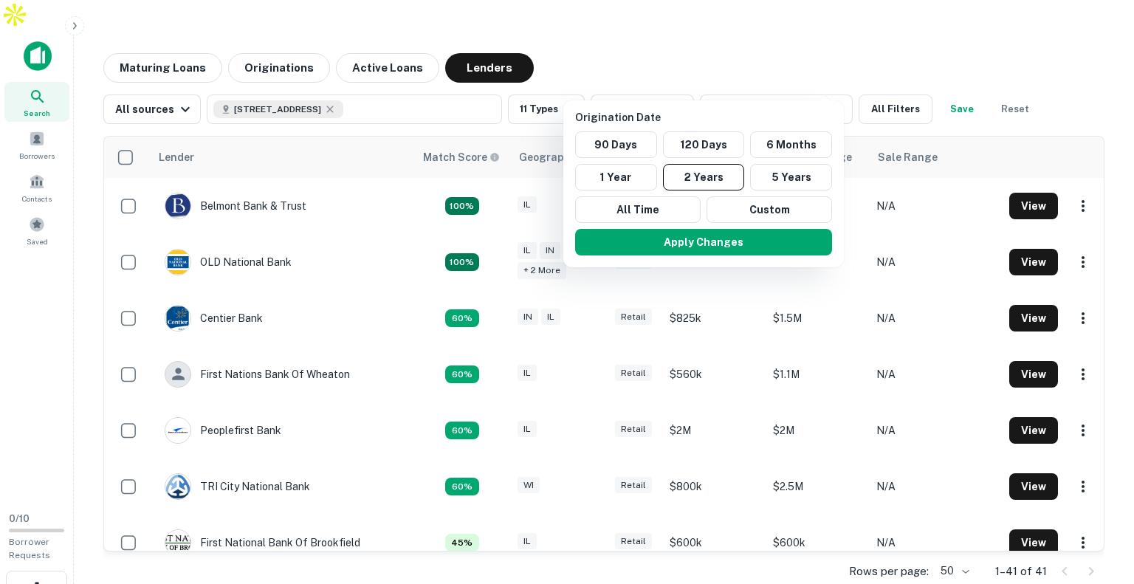
click at [832, 36] on div at bounding box center [567, 292] width 1134 height 584
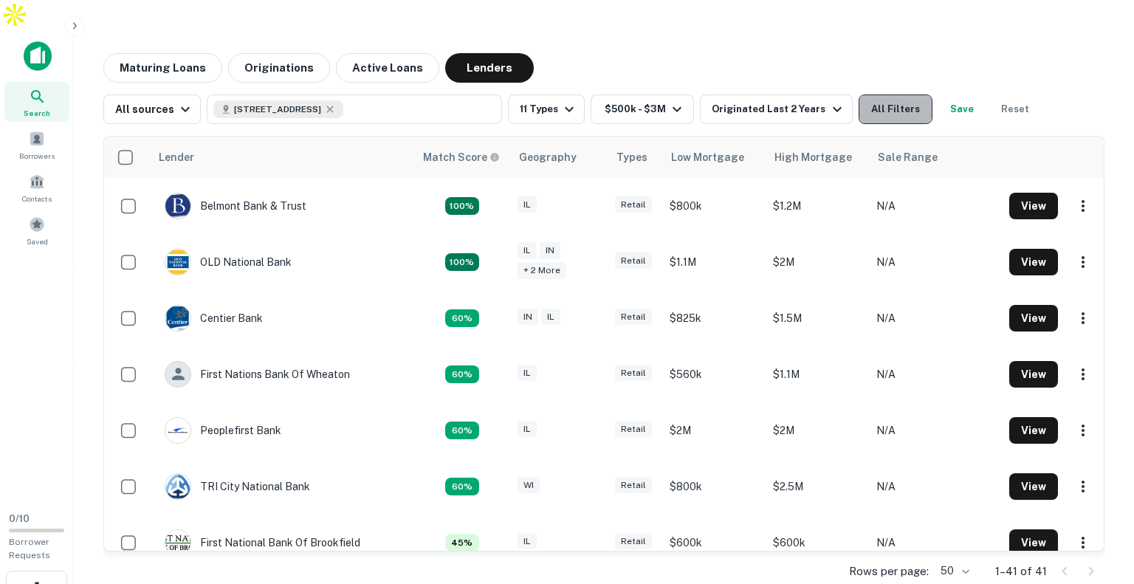
click at [883, 95] on button "All Filters" at bounding box center [896, 110] width 74 height 30
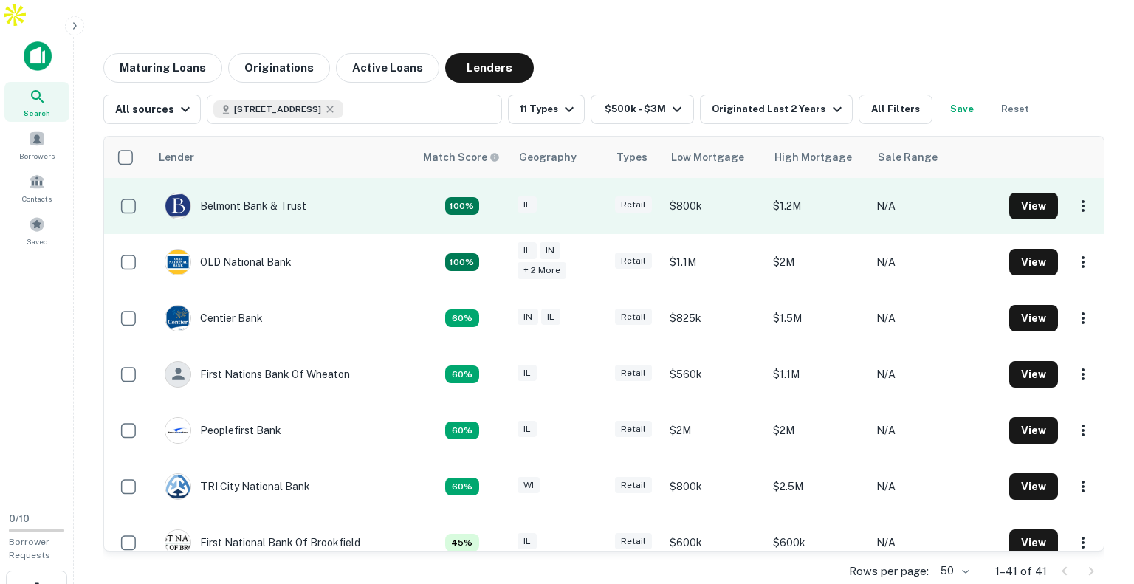
click at [312, 181] on td "Belmont Bank & Trust" at bounding box center [282, 206] width 264 height 56
